Goal: Information Seeking & Learning: Learn about a topic

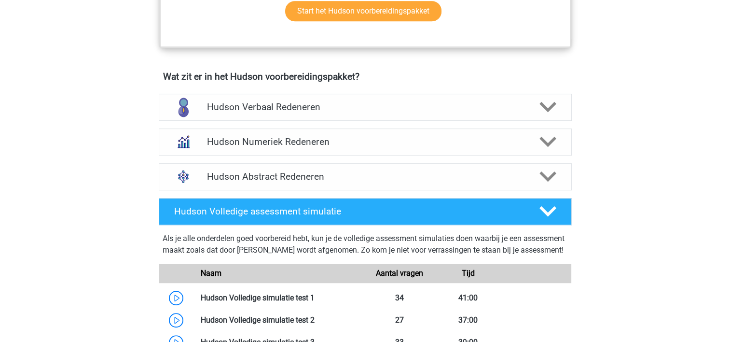
scroll to position [558, 0]
click at [392, 104] on h4 "Hudson Verbaal Redeneren" at bounding box center [365, 106] width 316 height 11
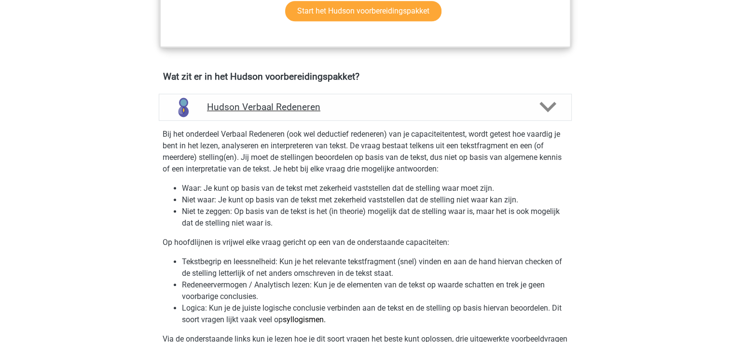
click at [392, 104] on h4 "Hudson Verbaal Redeneren" at bounding box center [365, 106] width 316 height 11
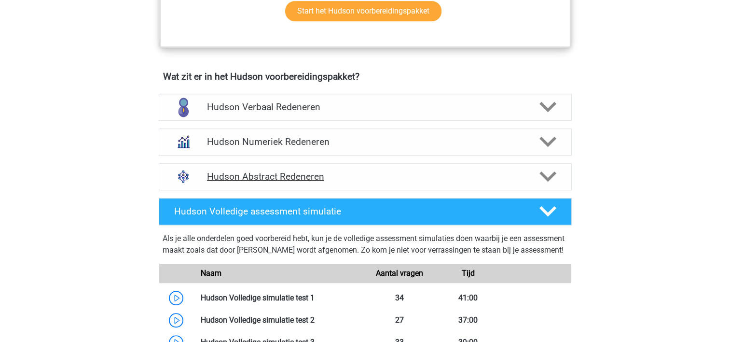
click at [361, 171] on h4 "Hudson Abstract Redeneren" at bounding box center [365, 176] width 316 height 11
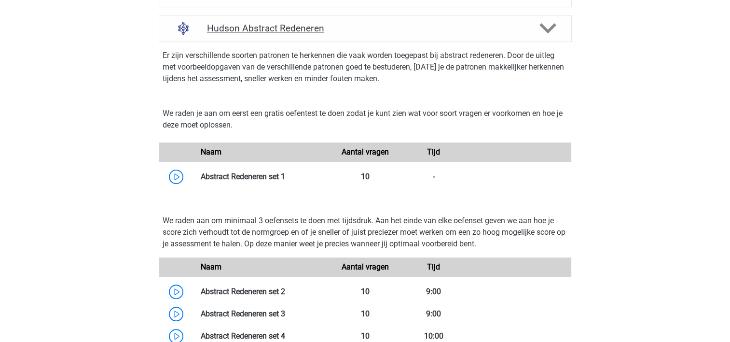
scroll to position [706, 0]
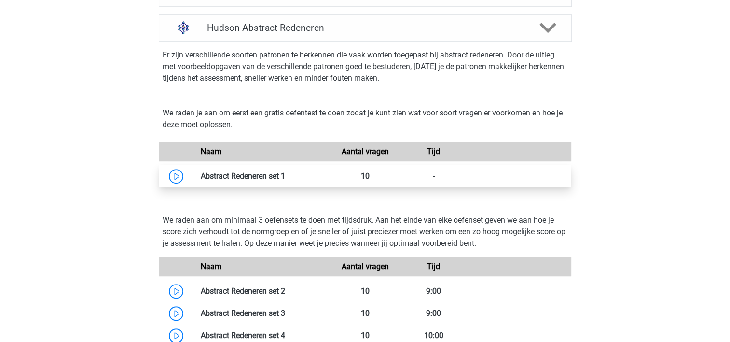
click at [285, 178] on link at bounding box center [285, 175] width 0 height 9
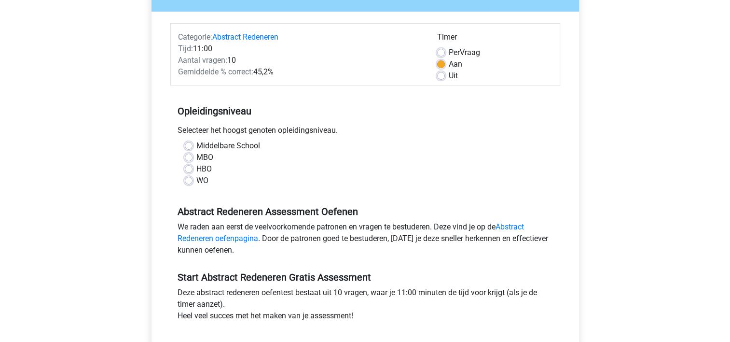
scroll to position [103, 0]
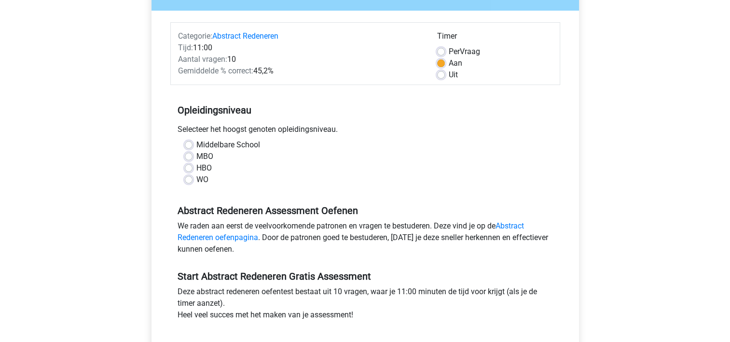
click at [189, 160] on div "MBO" at bounding box center [365, 157] width 361 height 12
click at [196, 157] on label "MBO" at bounding box center [204, 157] width 17 height 12
click at [190, 157] on input "MBO" at bounding box center [189, 156] width 8 height 10
radio input "true"
click at [469, 52] on label "Per Vraag" at bounding box center [464, 52] width 31 height 12
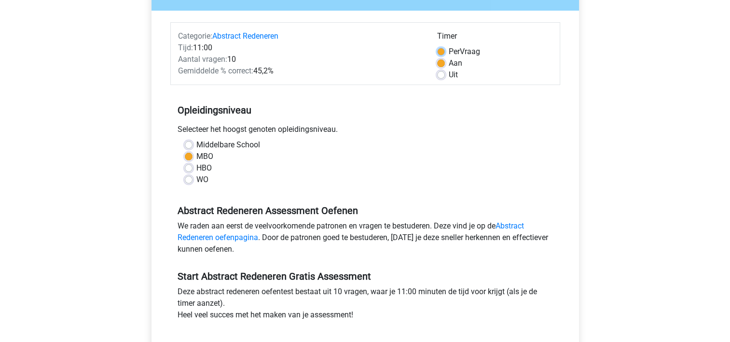
click at [445, 52] on input "Per Vraag" at bounding box center [441, 51] width 8 height 10
radio input "true"
click at [450, 73] on label "Uit" at bounding box center [453, 75] width 9 height 12
click at [445, 73] on input "Uit" at bounding box center [441, 74] width 8 height 10
radio input "true"
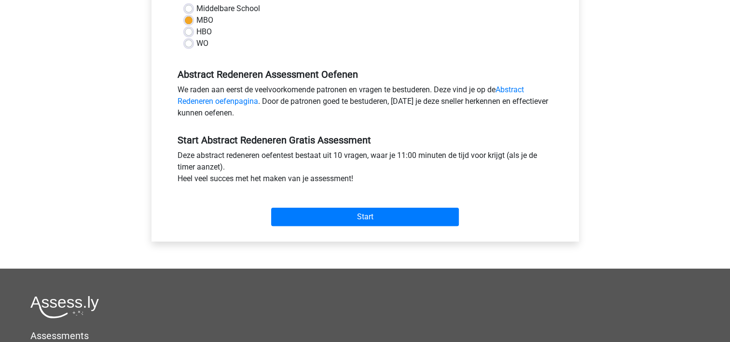
scroll to position [249, 0]
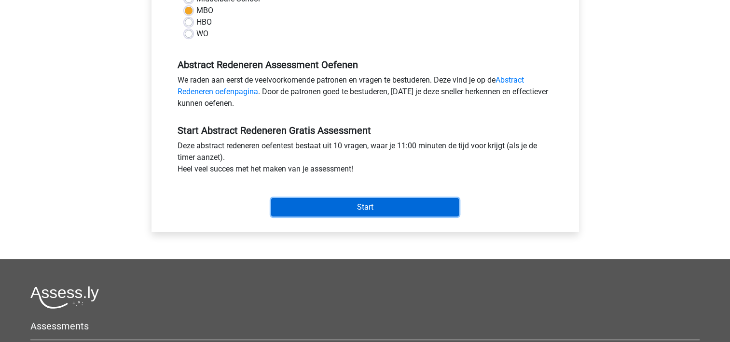
click at [390, 203] on input "Start" at bounding box center [365, 207] width 188 height 18
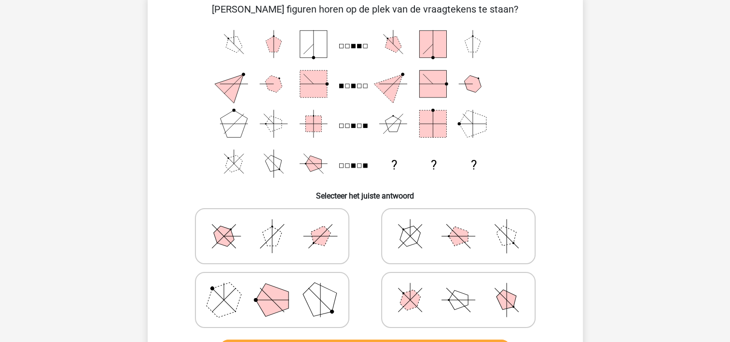
scroll to position [44, 0]
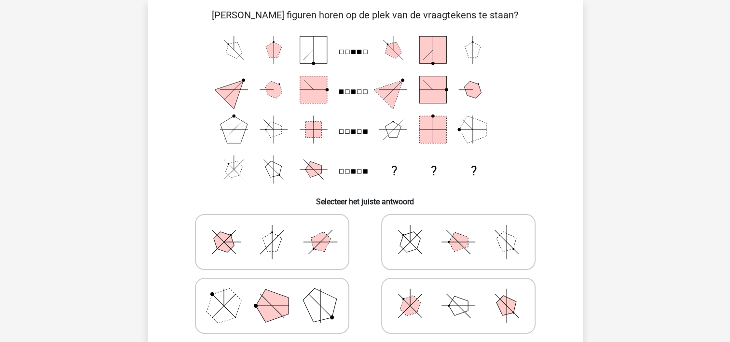
click at [281, 332] on label at bounding box center [272, 305] width 154 height 56
click at [278, 293] on input "radio" at bounding box center [275, 290] width 6 height 6
radio input "true"
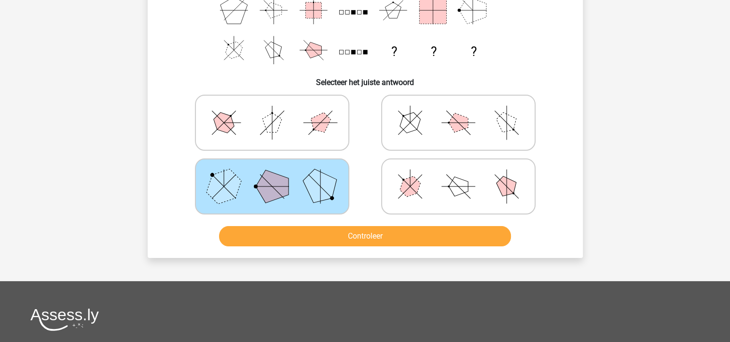
scroll to position [164, 0]
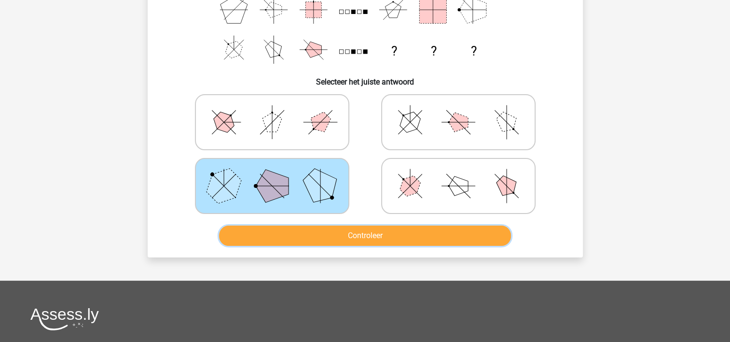
click at [371, 233] on button "Controleer" at bounding box center [365, 235] width 292 height 20
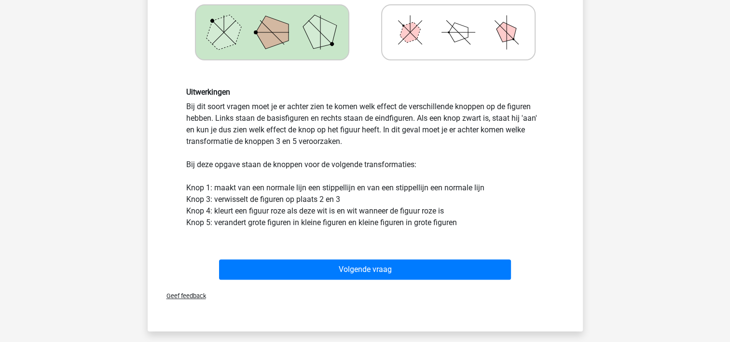
scroll to position [332, 0]
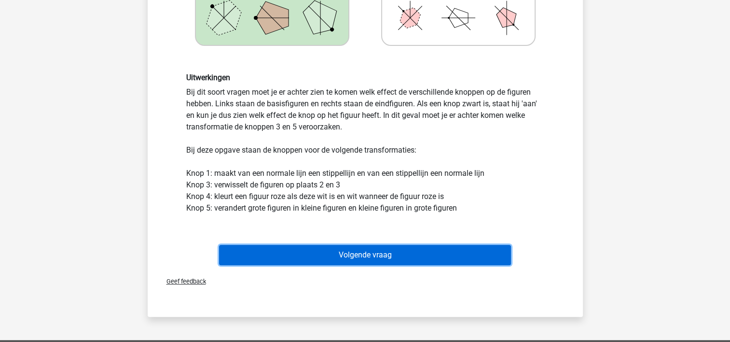
click at [399, 259] on button "Volgende vraag" at bounding box center [365, 255] width 292 height 20
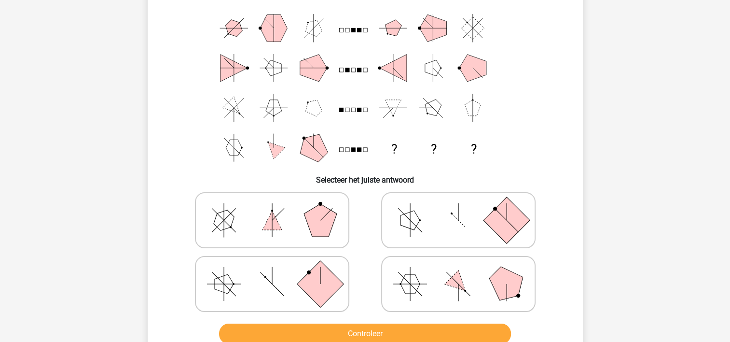
scroll to position [44, 0]
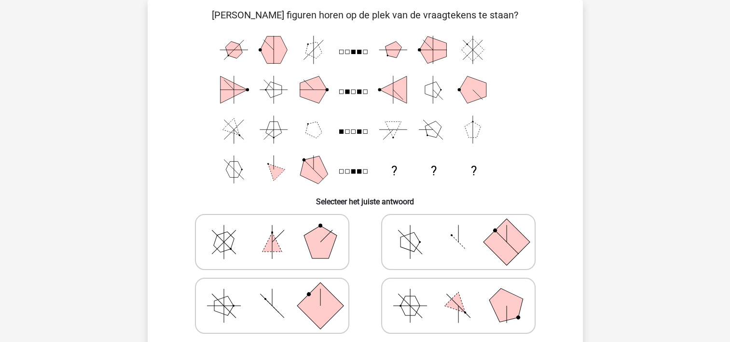
click at [305, 311] on rect at bounding box center [320, 305] width 46 height 46
click at [278, 293] on input "radio" at bounding box center [275, 290] width 6 height 6
radio input "true"
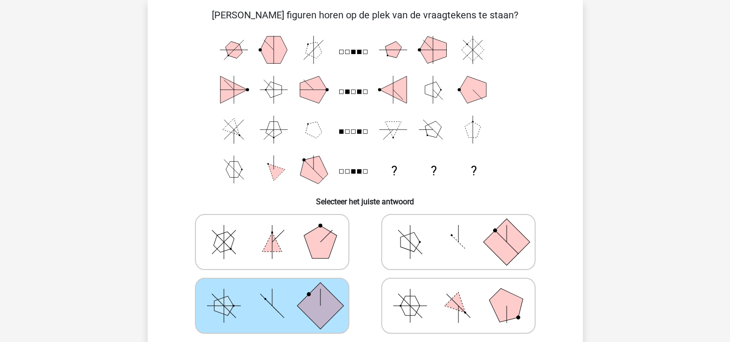
click at [442, 251] on icon at bounding box center [458, 242] width 145 height 48
click at [458, 230] on input "radio" at bounding box center [461, 226] width 6 height 6
radio input "true"
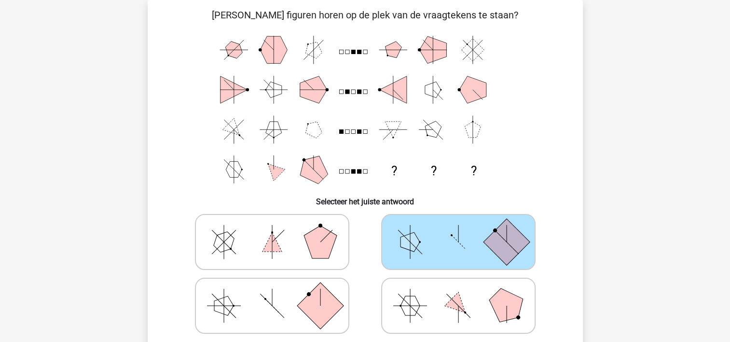
click at [343, 289] on icon at bounding box center [272, 305] width 145 height 48
click at [278, 289] on input "radio" at bounding box center [275, 290] width 6 height 6
radio input "true"
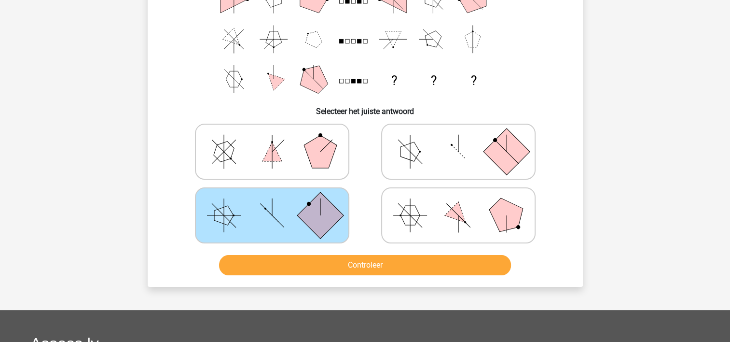
scroll to position [141, 0]
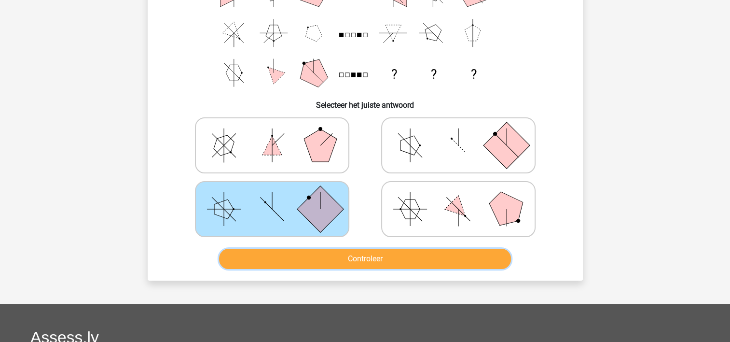
click at [365, 262] on button "Controleer" at bounding box center [365, 258] width 292 height 20
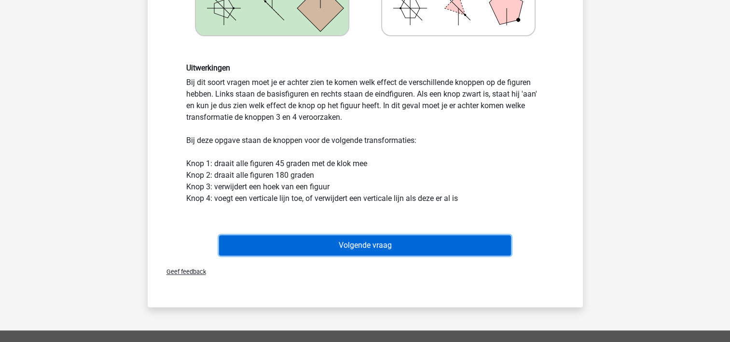
click at [362, 249] on button "Volgende vraag" at bounding box center [365, 245] width 292 height 20
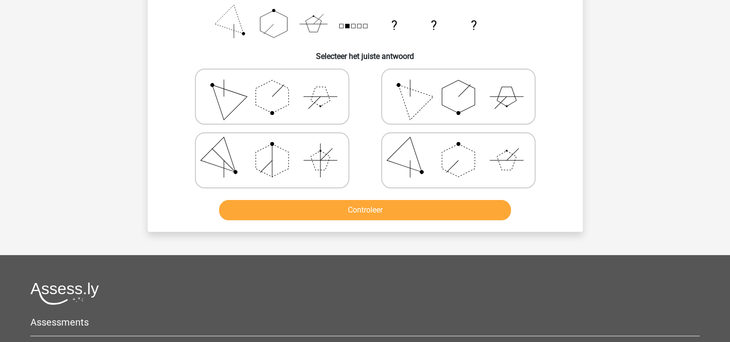
scroll to position [44, 0]
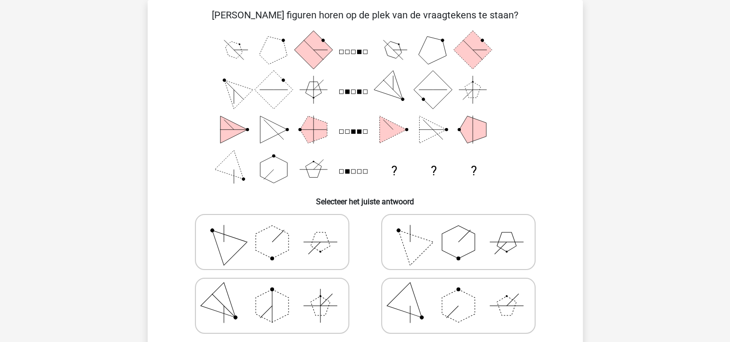
click at [464, 249] on polygon at bounding box center [458, 241] width 33 height 33
click at [464, 230] on input "radio" at bounding box center [461, 226] width 6 height 6
radio input "true"
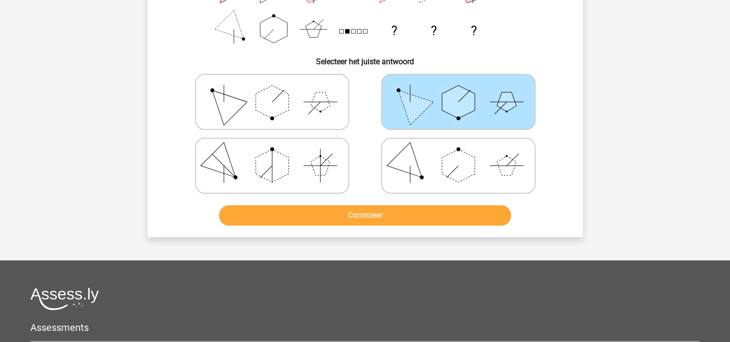
scroll to position [185, 0]
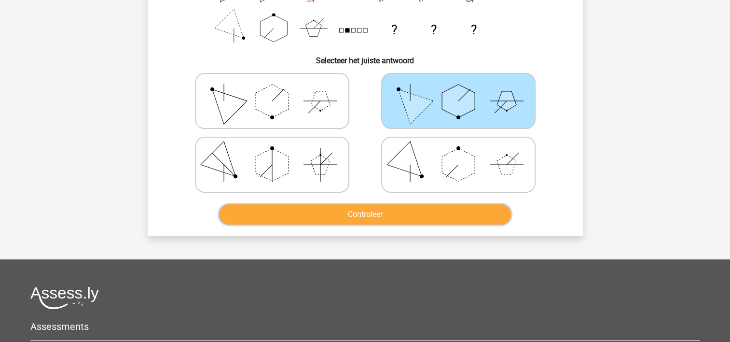
click at [430, 218] on button "Controleer" at bounding box center [365, 214] width 292 height 20
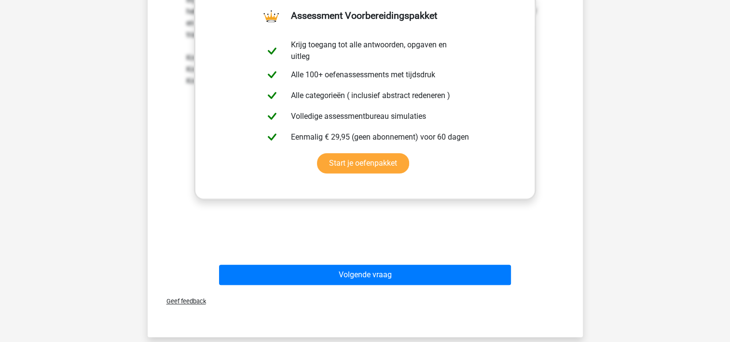
scroll to position [436, 0]
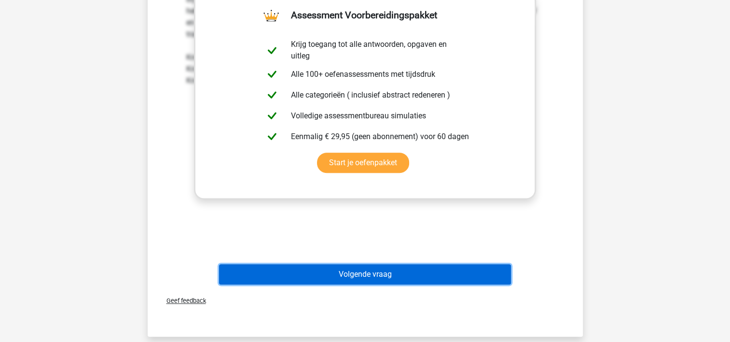
click at [409, 272] on button "Volgende vraag" at bounding box center [365, 274] width 292 height 20
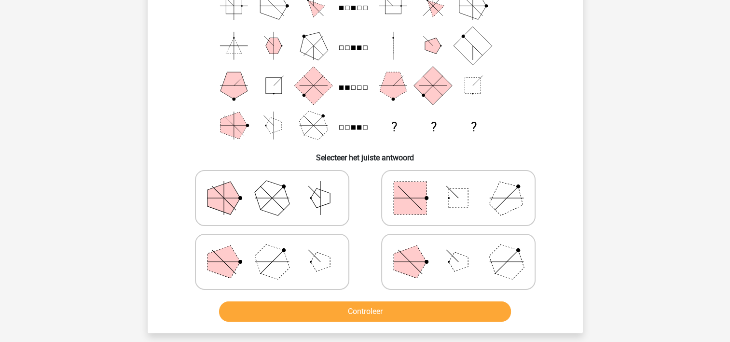
scroll to position [44, 0]
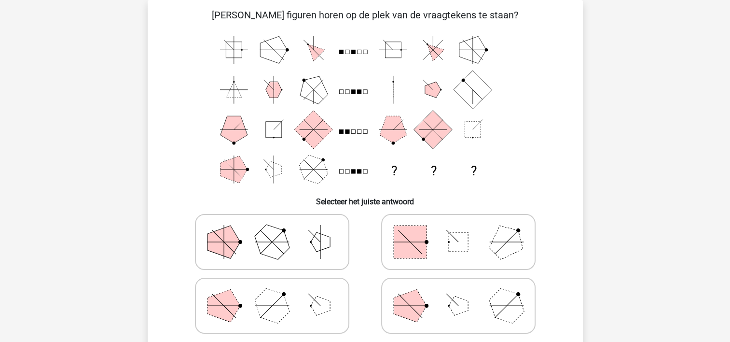
click at [425, 228] on rect at bounding box center [410, 241] width 33 height 33
click at [458, 228] on input "radio" at bounding box center [461, 226] width 6 height 6
radio input "true"
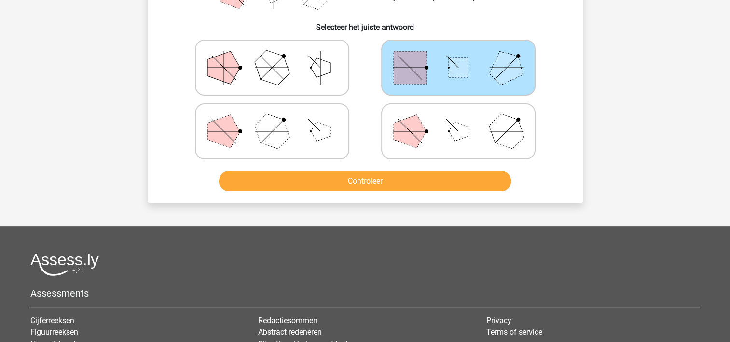
scroll to position [219, 0]
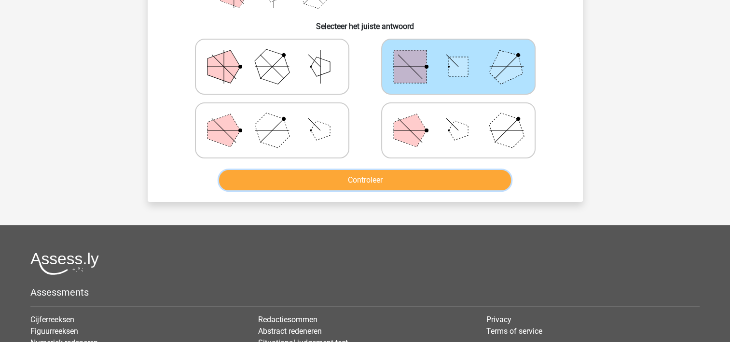
click at [375, 187] on button "Controleer" at bounding box center [365, 180] width 292 height 20
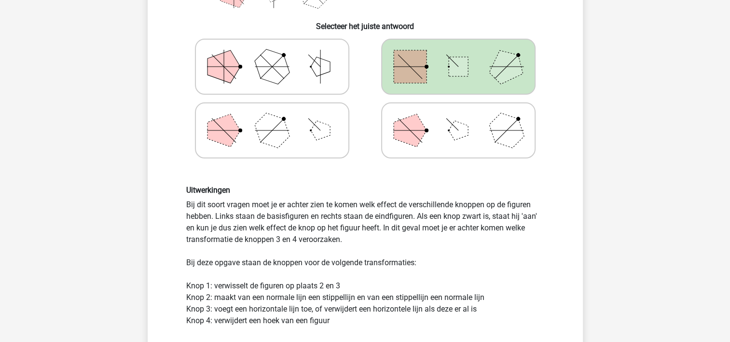
scroll to position [358, 0]
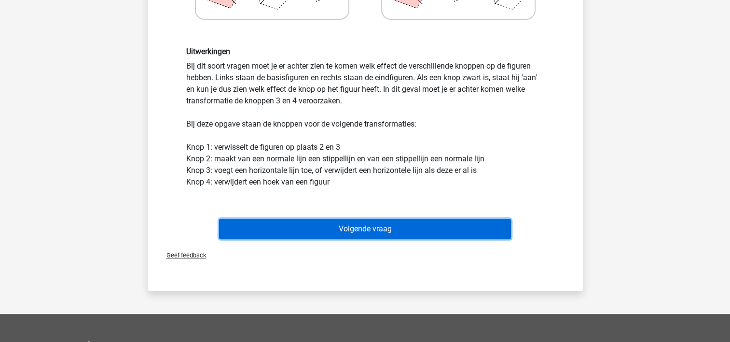
click at [370, 230] on button "Volgende vraag" at bounding box center [365, 229] width 292 height 20
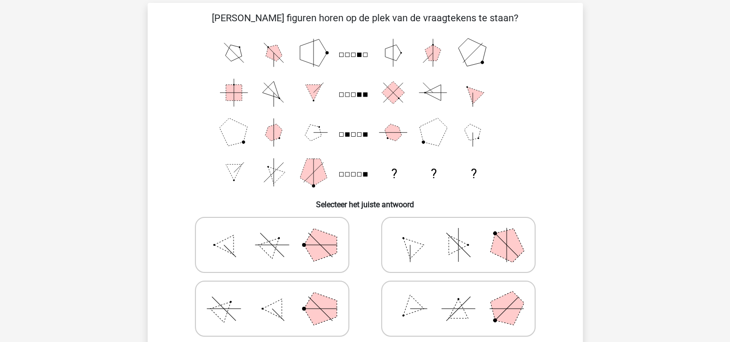
scroll to position [42, 0]
click at [461, 290] on input "radio" at bounding box center [461, 292] width 6 height 6
radio input "true"
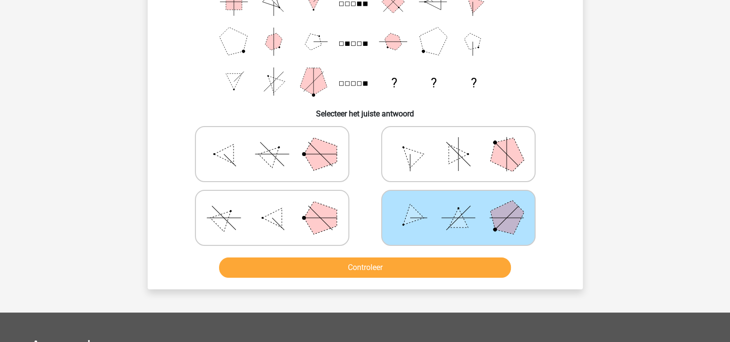
scroll to position [176, 0]
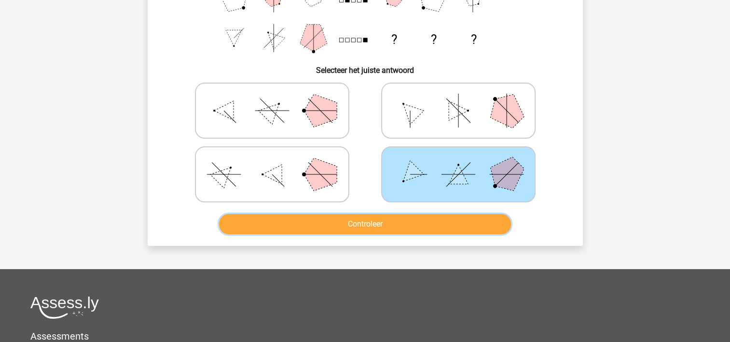
click at [413, 226] on button "Controleer" at bounding box center [365, 224] width 292 height 20
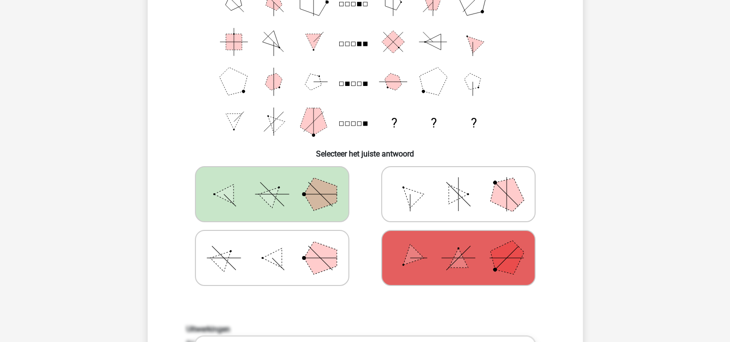
scroll to position [90, 0]
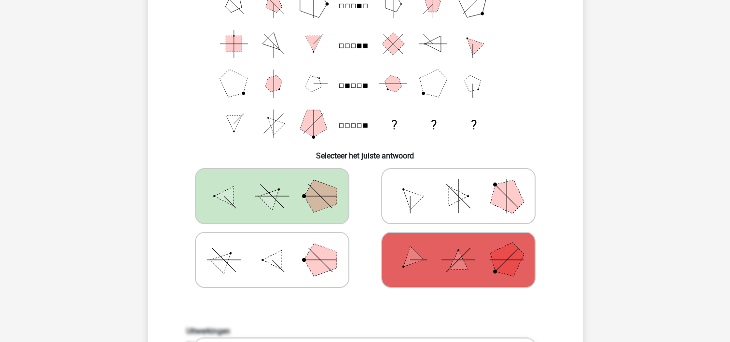
click at [313, 219] on icon at bounding box center [272, 196] width 145 height 48
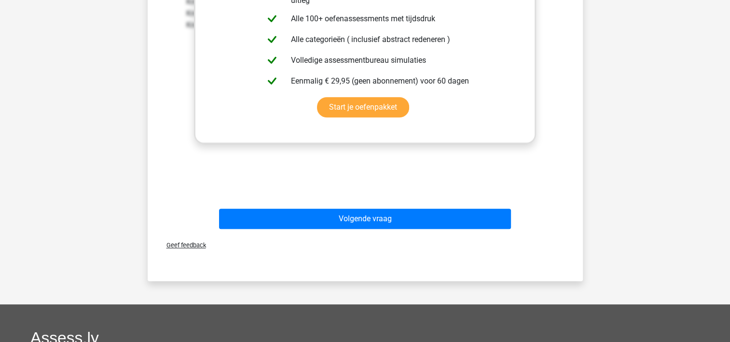
scroll to position [492, 0]
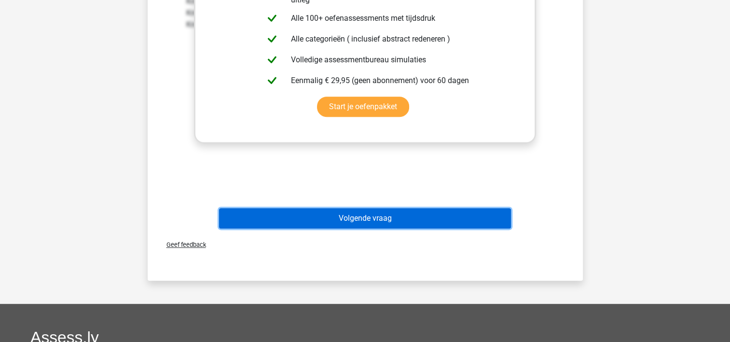
click at [336, 210] on button "Volgende vraag" at bounding box center [365, 218] width 292 height 20
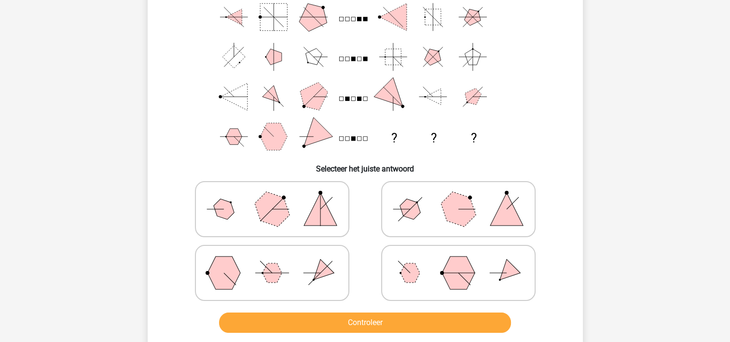
scroll to position [44, 0]
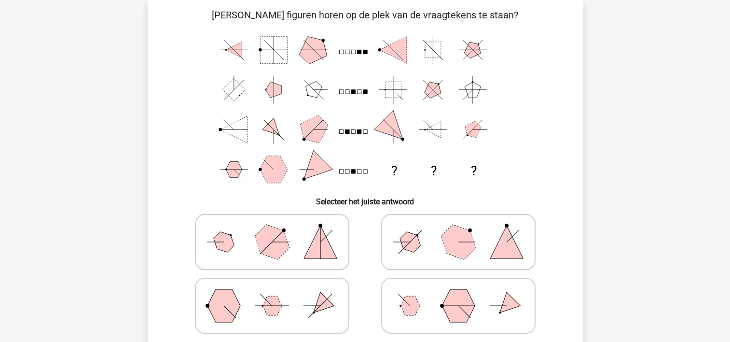
click at [455, 240] on polygon at bounding box center [458, 242] width 46 height 46
click at [458, 230] on input "radio" at bounding box center [461, 226] width 6 height 6
radio input "true"
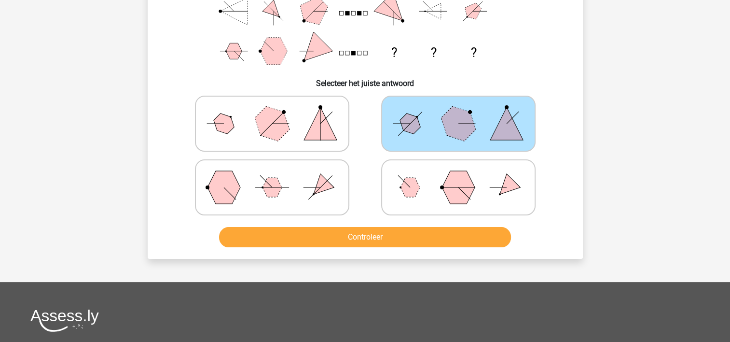
scroll to position [163, 0]
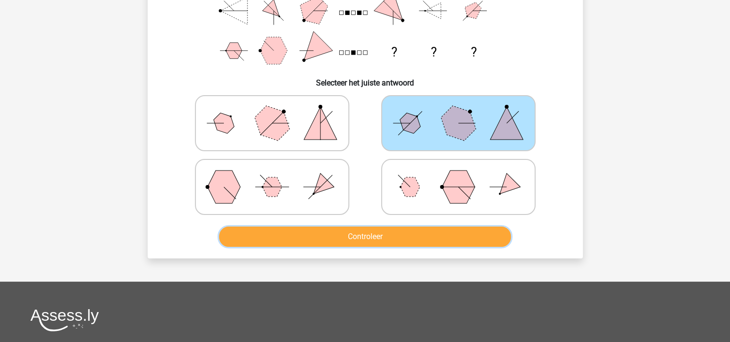
click at [455, 240] on button "Controleer" at bounding box center [365, 236] width 292 height 20
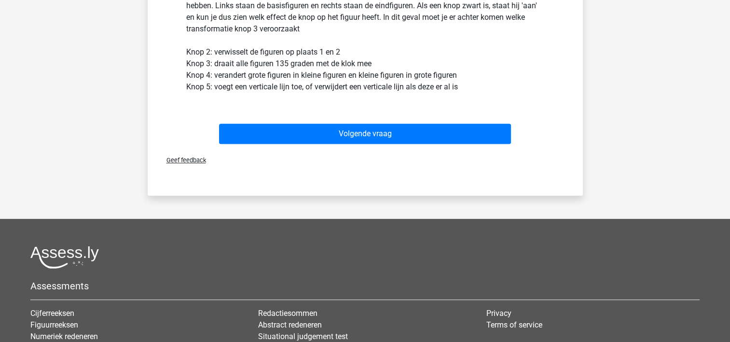
scroll to position [431, 0]
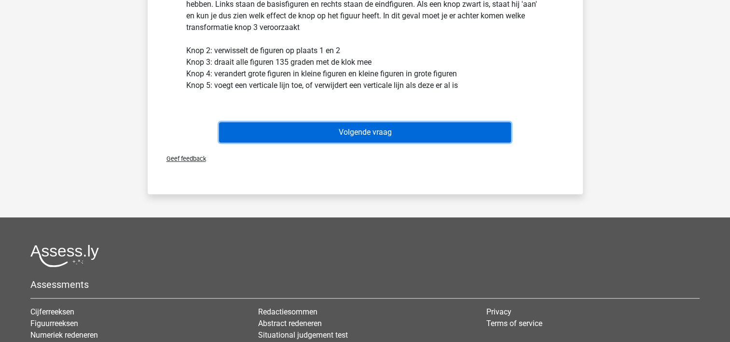
click at [419, 139] on button "Volgende vraag" at bounding box center [365, 132] width 292 height 20
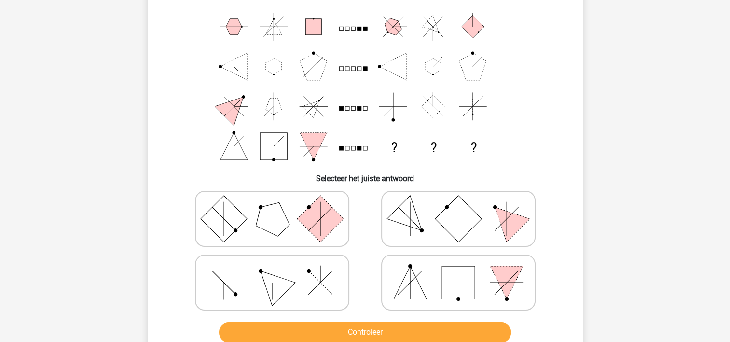
scroll to position [44, 0]
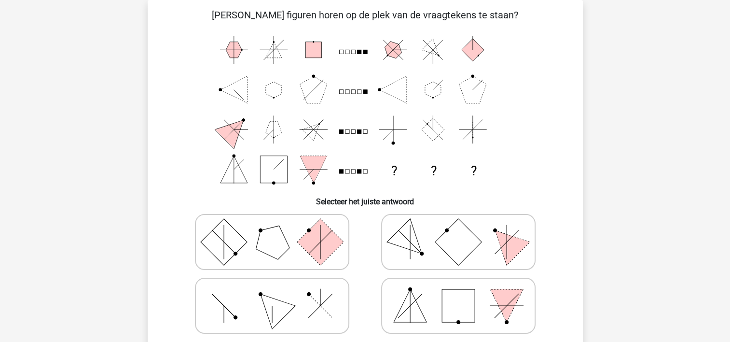
click at [471, 243] on rect at bounding box center [458, 242] width 46 height 46
click at [465, 230] on input "radio" at bounding box center [461, 226] width 6 height 6
radio input "true"
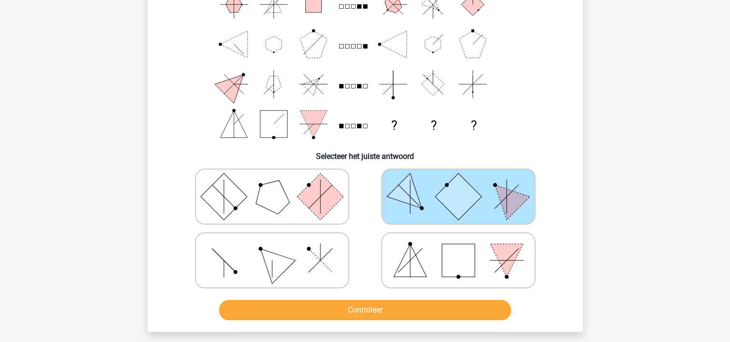
scroll to position [90, 0]
click at [428, 305] on button "Controleer" at bounding box center [365, 309] width 292 height 20
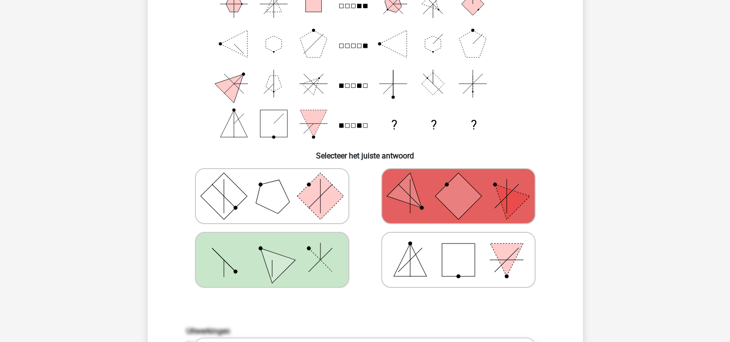
click at [332, 264] on icon at bounding box center [272, 259] width 145 height 48
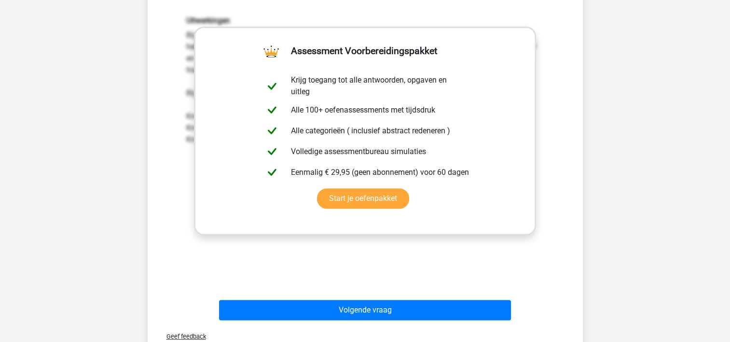
scroll to position [401, 0]
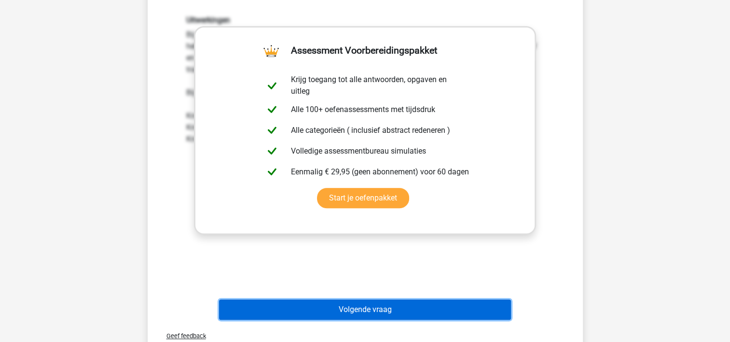
click at [343, 306] on button "Volgende vraag" at bounding box center [365, 309] width 292 height 20
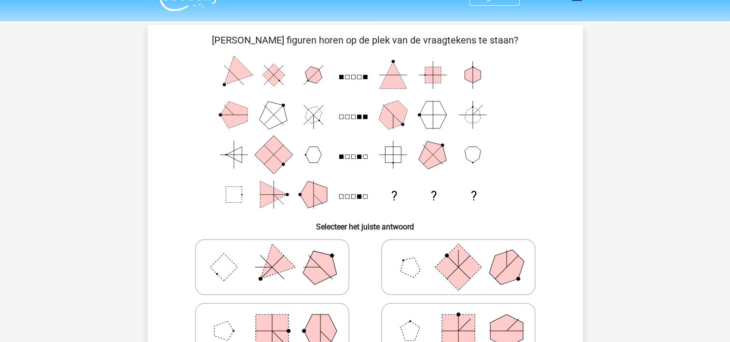
scroll to position [20, 0]
